Goal: Task Accomplishment & Management: Manage account settings

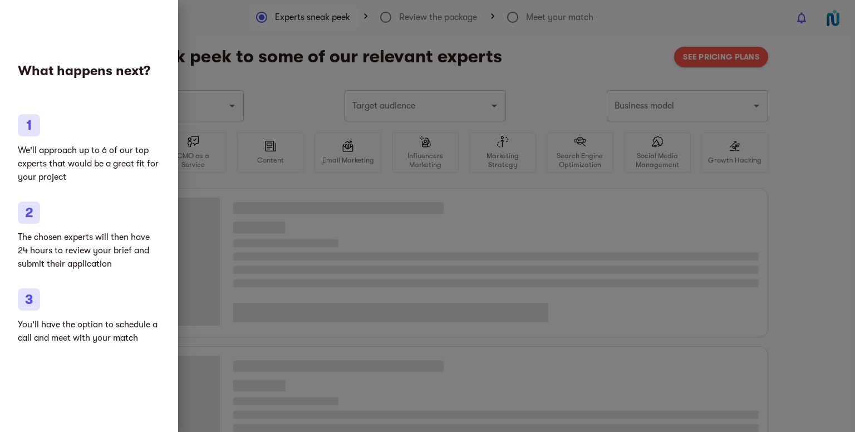
type input "SAAS"
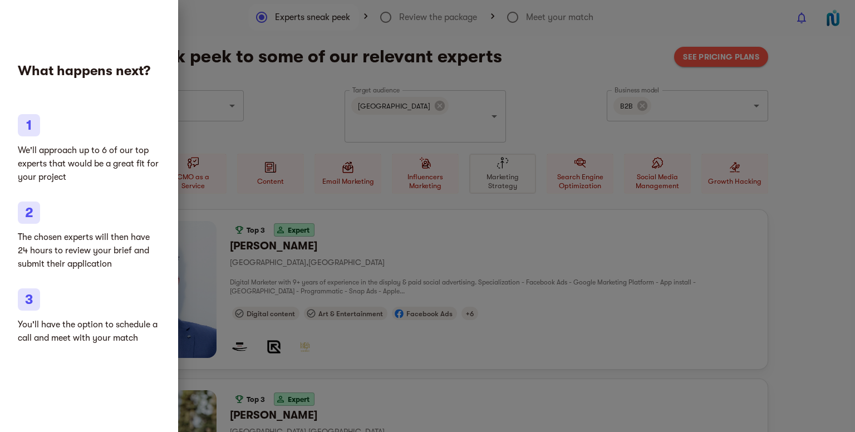
click at [464, 349] on div at bounding box center [427, 216] width 855 height 432
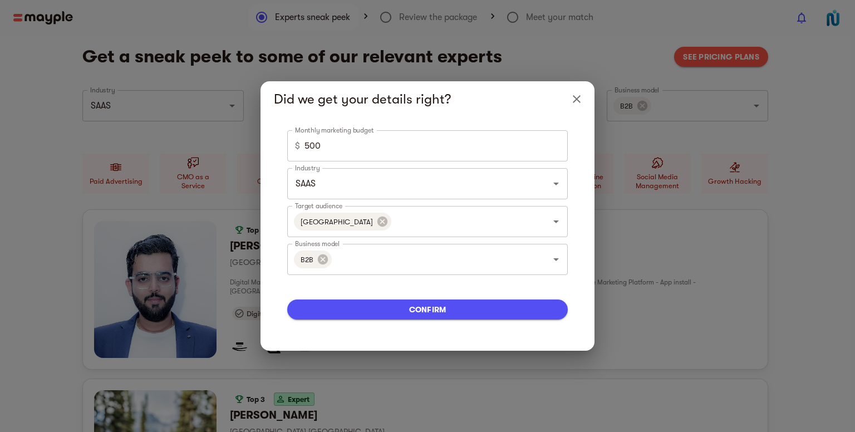
click at [577, 97] on icon "Close" at bounding box center [576, 98] width 13 height 13
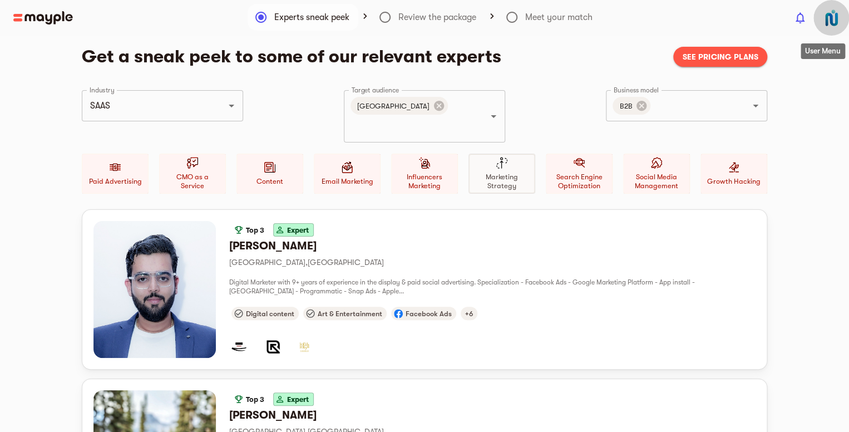
click at [832, 24] on img "button" at bounding box center [832, 18] width 22 height 22
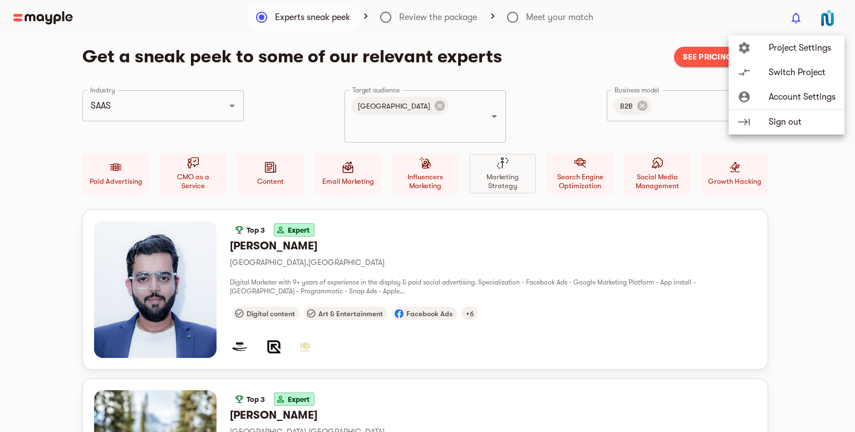
click at [809, 92] on span "Account Settings" at bounding box center [802, 96] width 67 height 13
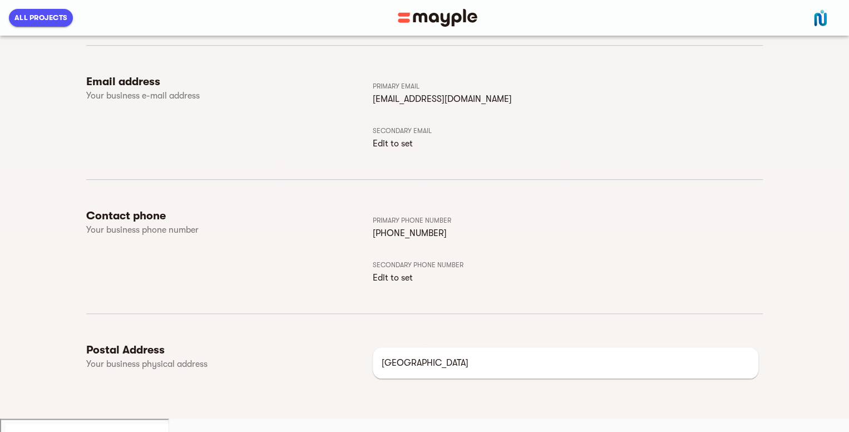
scroll to position [41, 0]
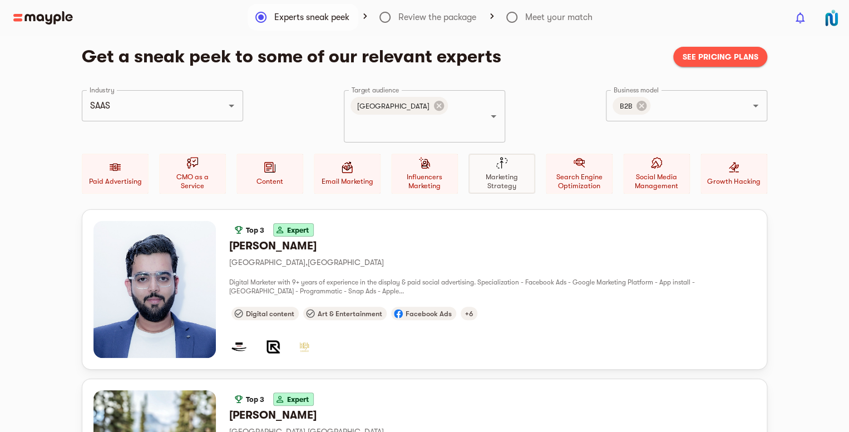
click at [440, 19] on div at bounding box center [393, 17] width 787 height 13
click at [712, 53] on span "See pricing plans" at bounding box center [720, 56] width 76 height 13
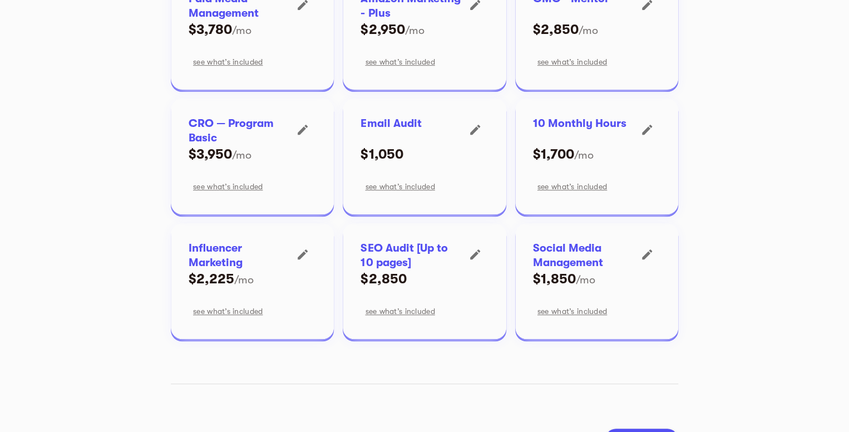
scroll to position [215, 0]
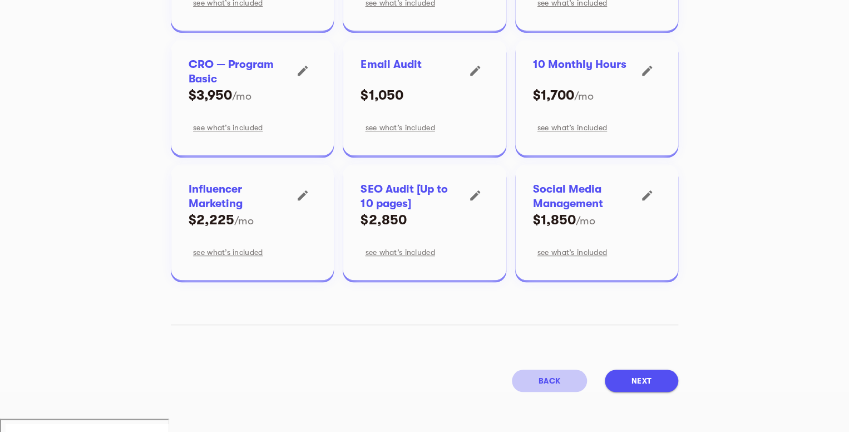
click at [531, 382] on button "back" at bounding box center [549, 381] width 75 height 22
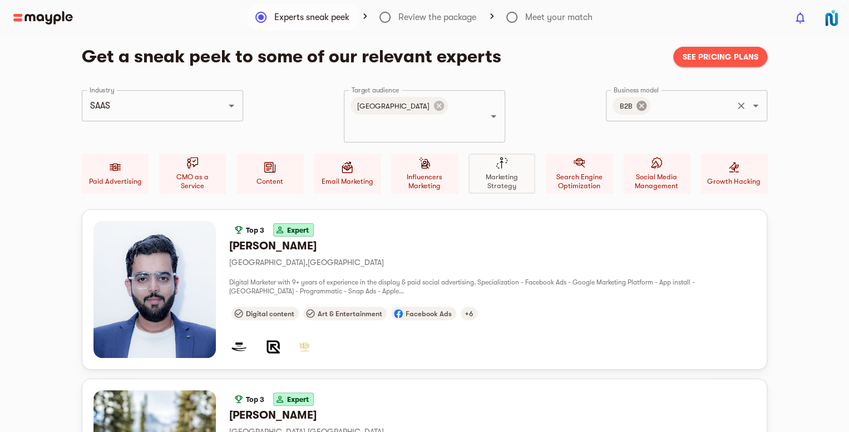
click at [639, 106] on icon at bounding box center [642, 106] width 10 height 10
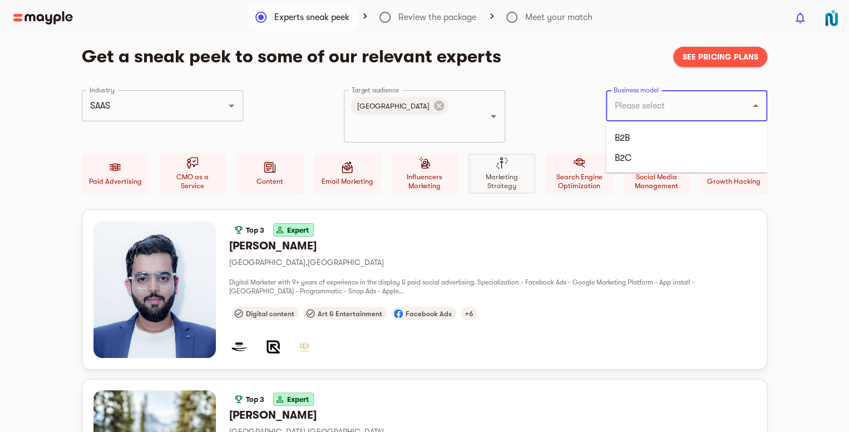
click at [639, 106] on input "Business model" at bounding box center [671, 105] width 120 height 21
click at [630, 161] on li "B2C" at bounding box center [686, 158] width 161 height 20
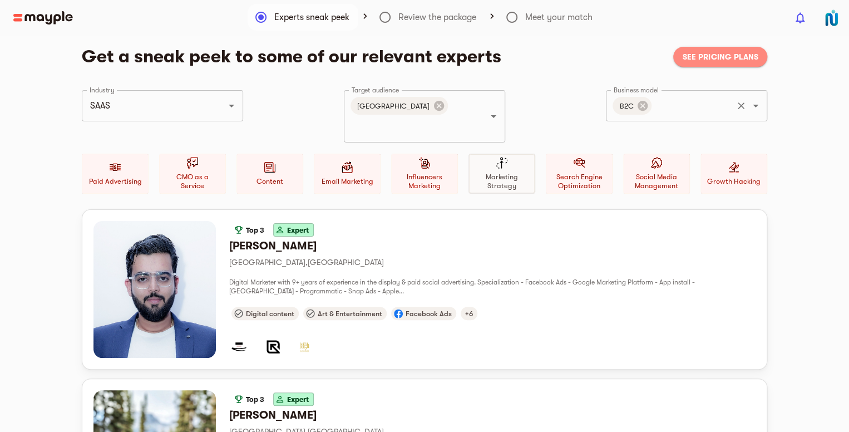
click at [726, 54] on span "See pricing plans" at bounding box center [720, 56] width 76 height 13
click at [829, 20] on img "button" at bounding box center [832, 18] width 22 height 22
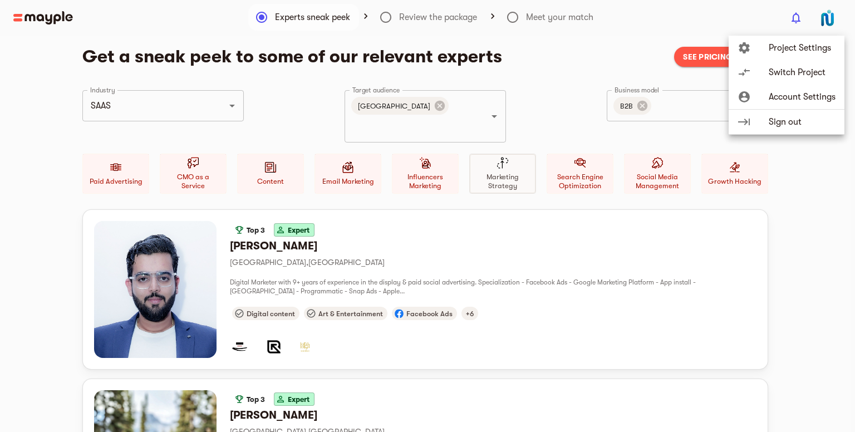
click at [793, 51] on span "Project Settings" at bounding box center [802, 47] width 67 height 13
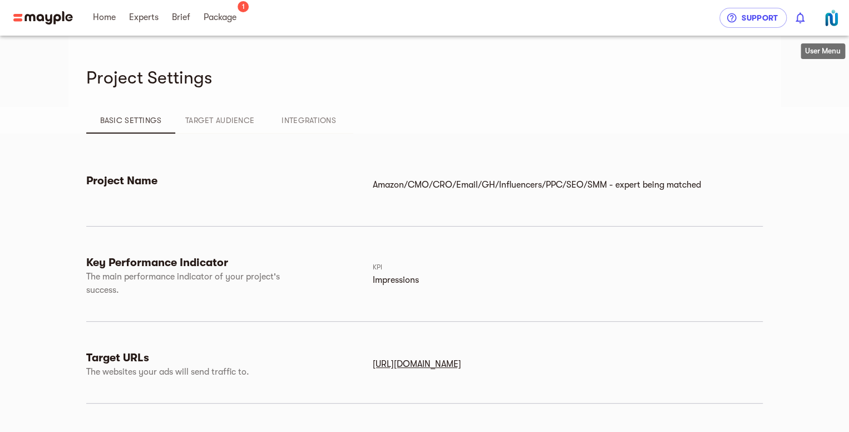
click at [844, 20] on button "button" at bounding box center [832, 18] width 36 height 36
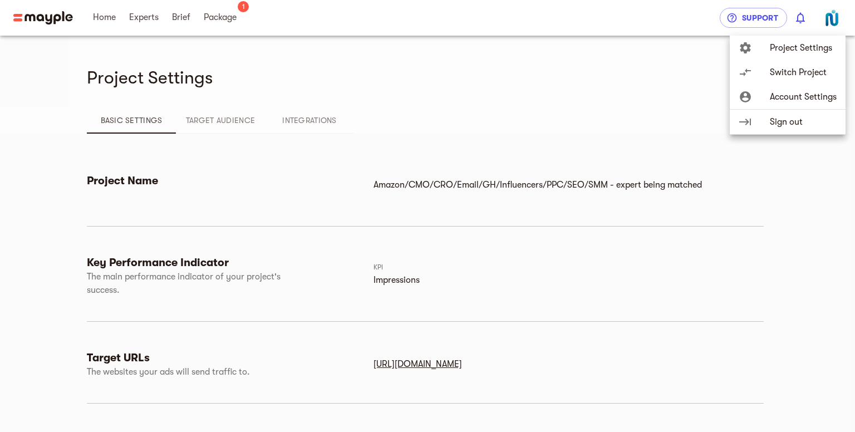
click at [787, 94] on span "Account Settings" at bounding box center [803, 96] width 67 height 13
